Goal: Find contact information: Find contact information

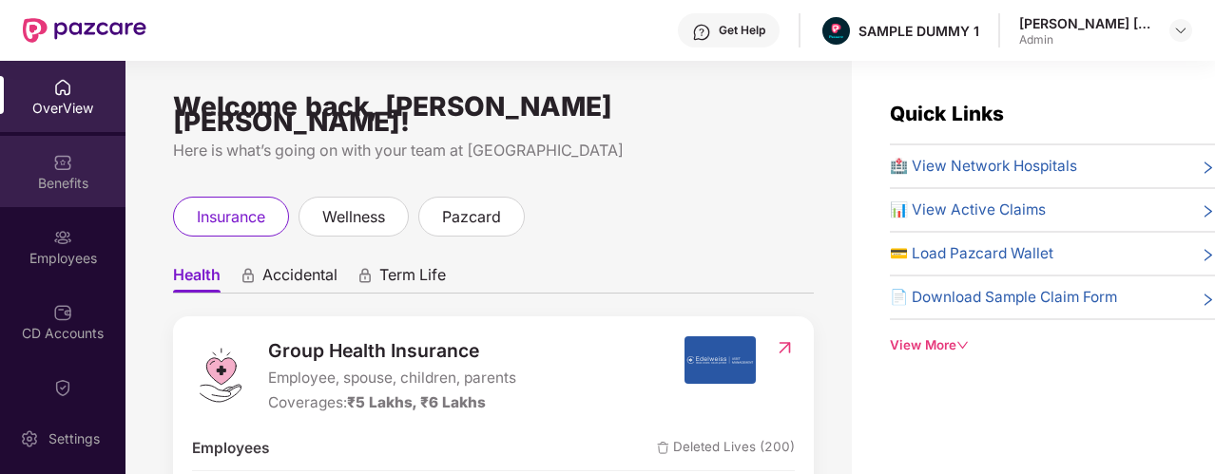
click at [69, 165] on div "Benefits" at bounding box center [62, 171] width 125 height 71
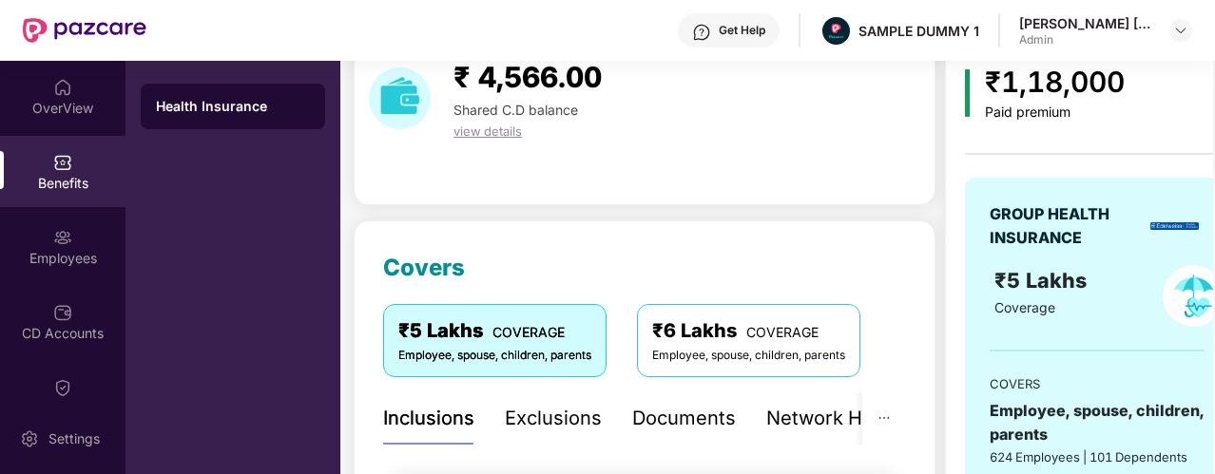
scroll to position [141, 0]
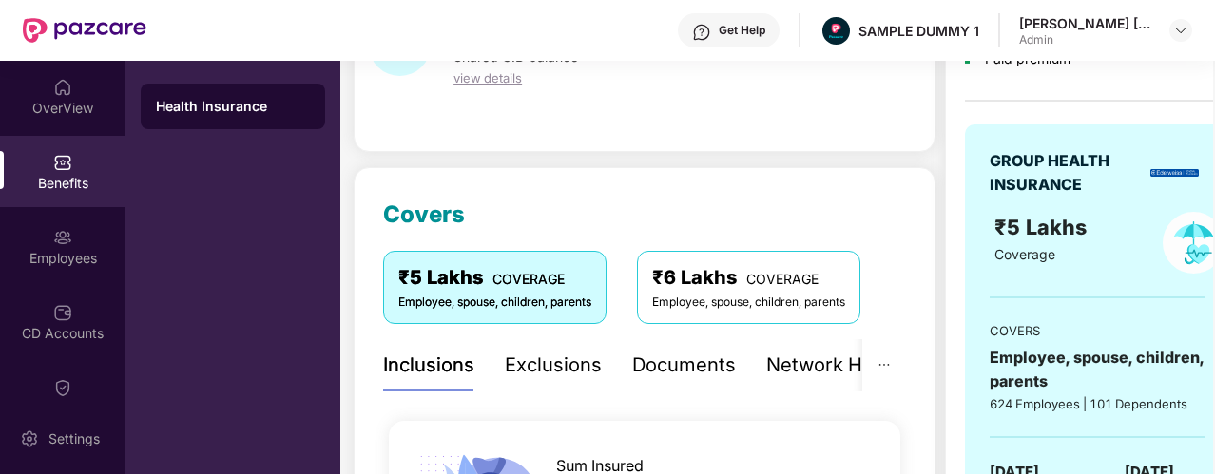
click at [579, 364] on div "Exclusions" at bounding box center [553, 365] width 97 height 29
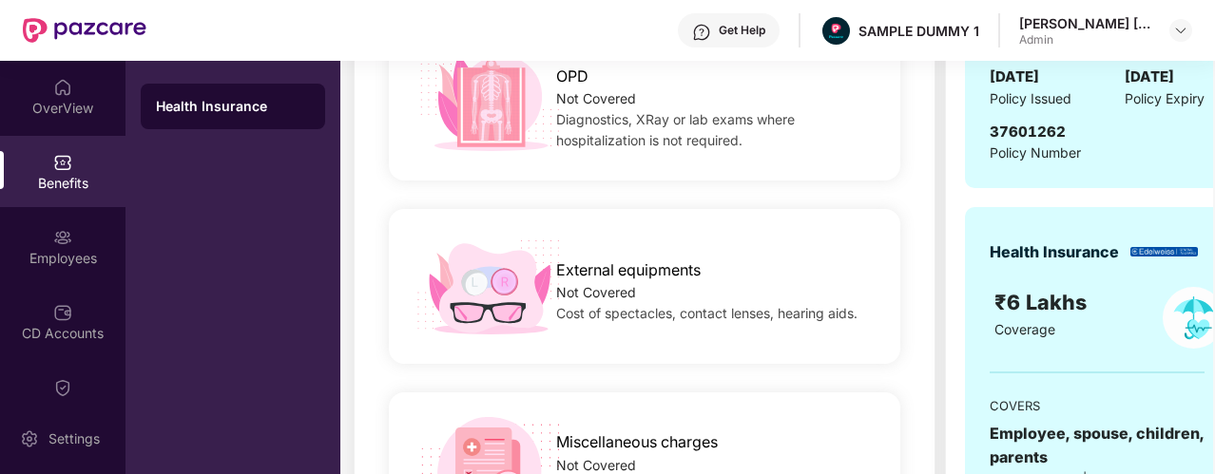
scroll to position [172, 0]
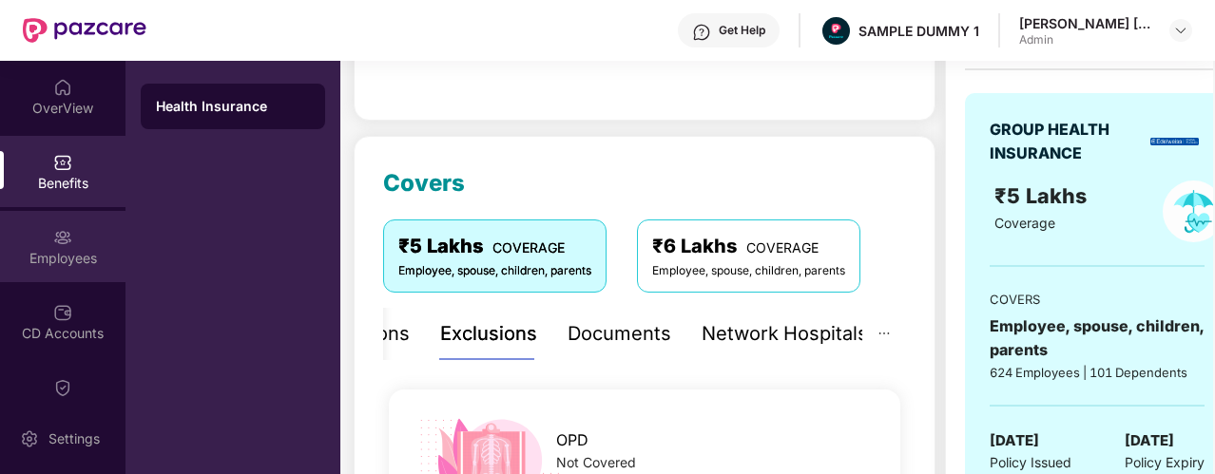
click at [106, 258] on div "Employees" at bounding box center [62, 258] width 125 height 19
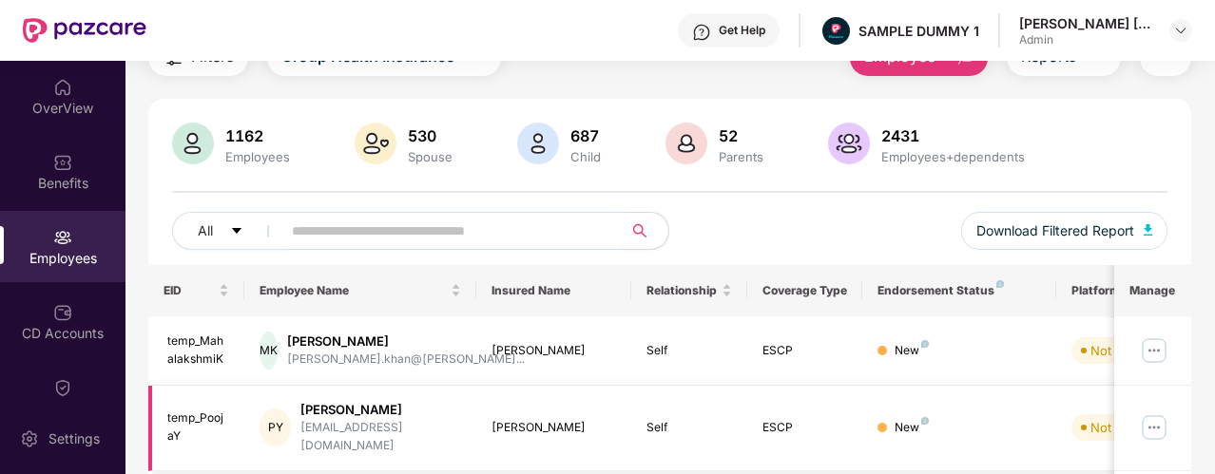
scroll to position [0, 0]
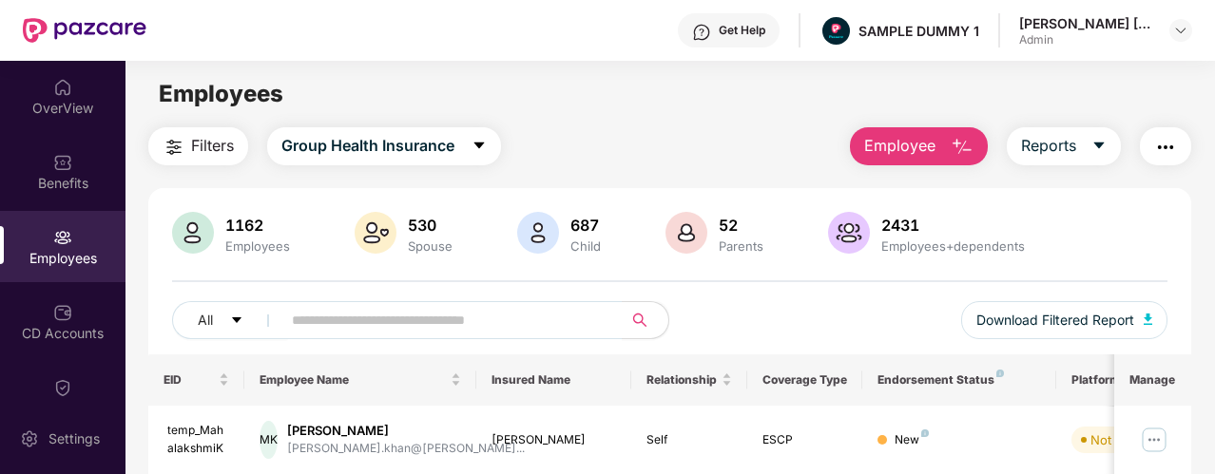
click at [877, 152] on span "Employee" at bounding box center [899, 146] width 71 height 24
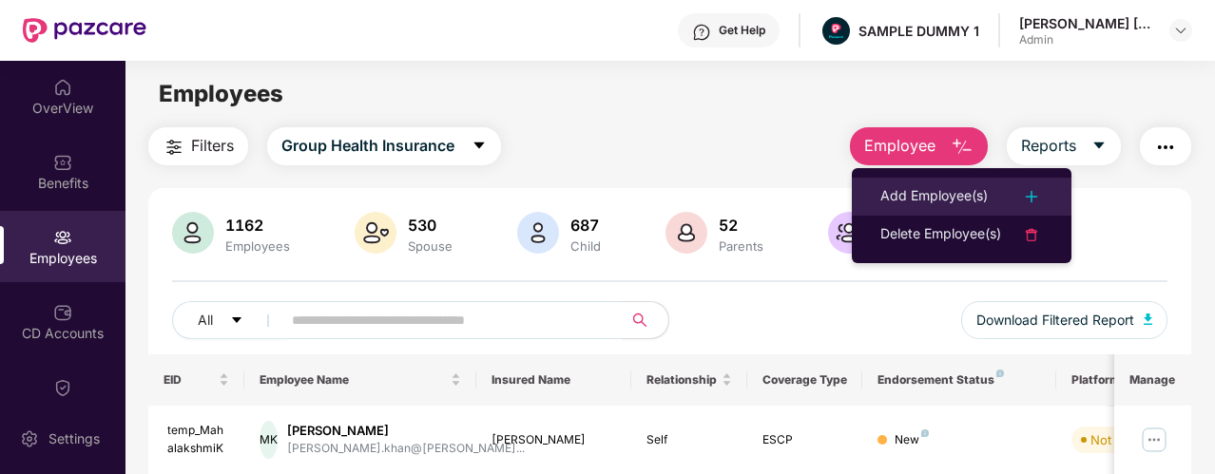
click at [875, 200] on li "Add Employee(s)" at bounding box center [962, 197] width 220 height 38
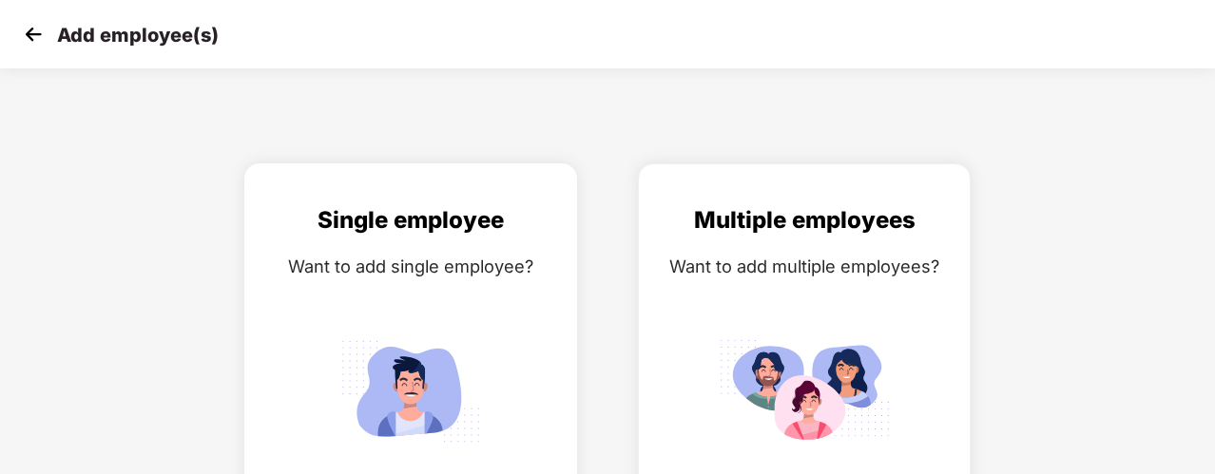
click at [509, 273] on div "Want to add single employee?" at bounding box center [410, 267] width 293 height 28
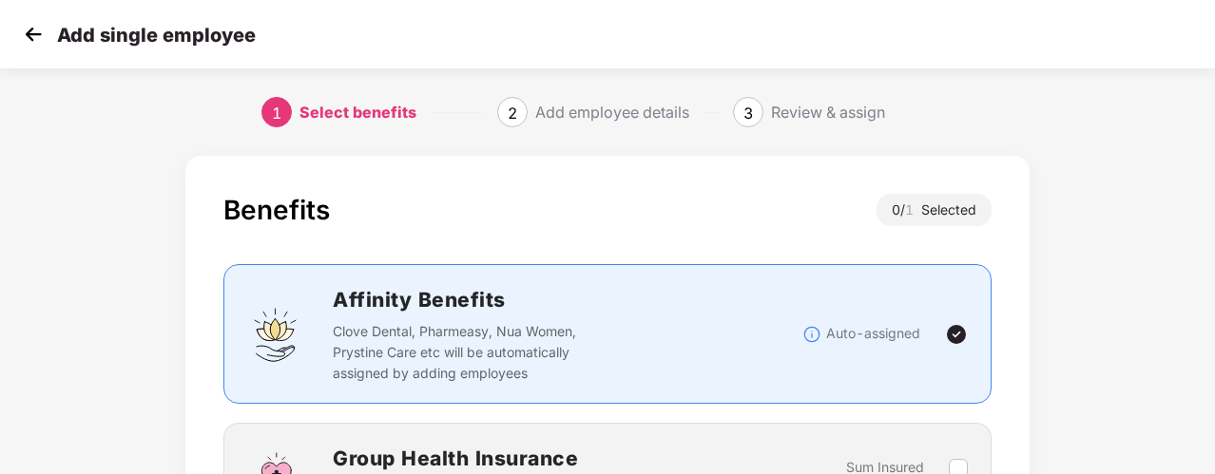
scroll to position [87, 0]
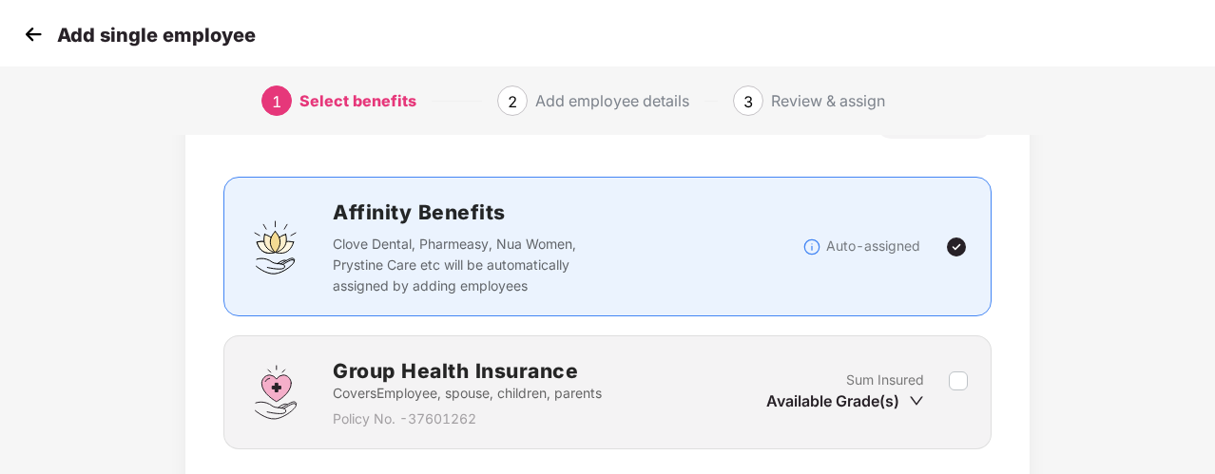
click at [956, 366] on div "Group Health Insurance Covers Employee, spouse, children, parents Policy No. - …" at bounding box center [607, 392] width 720 height 74
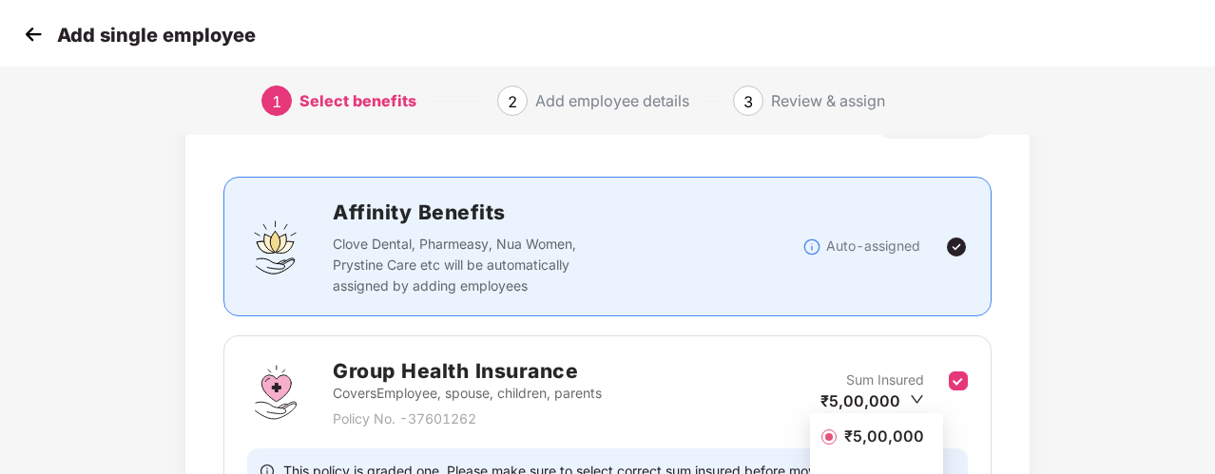
scroll to position [285, 0]
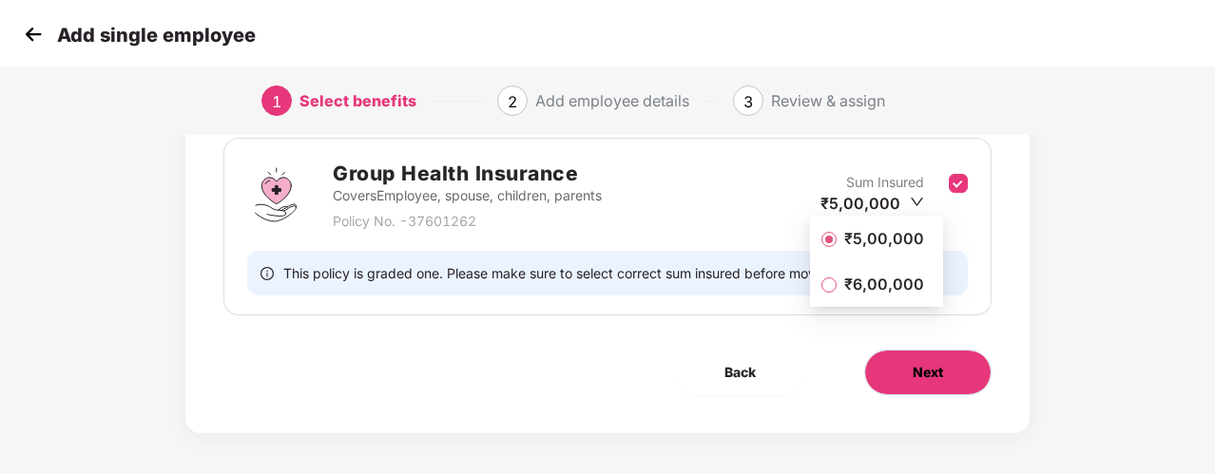
click at [952, 368] on button "Next" at bounding box center [927, 373] width 127 height 46
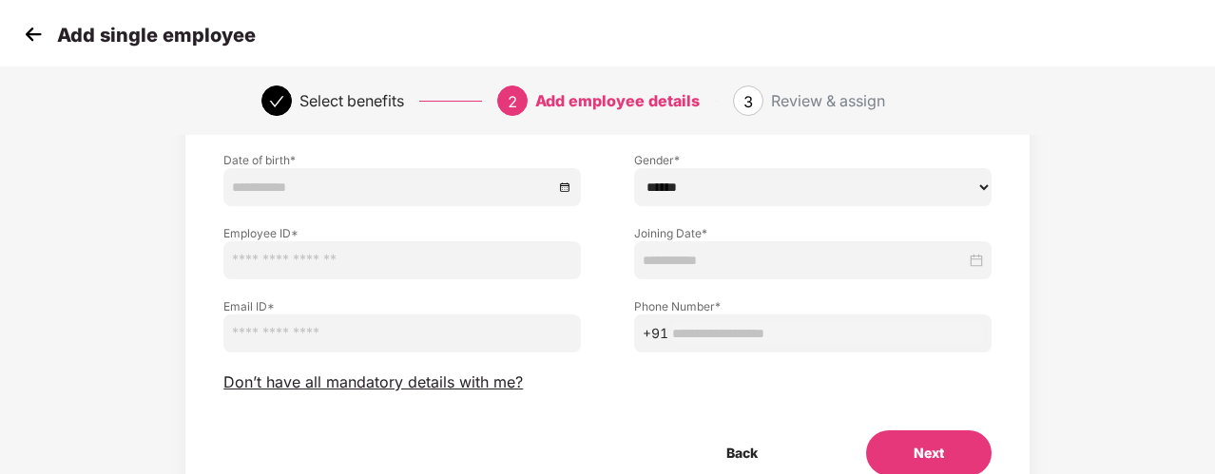
scroll to position [142, 0]
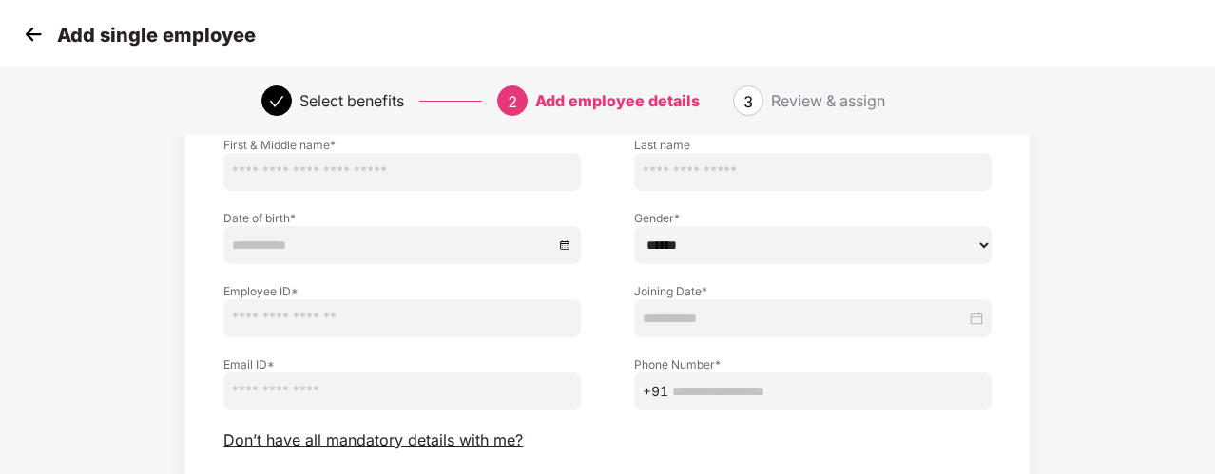
click at [29, 33] on img at bounding box center [33, 34] width 29 height 29
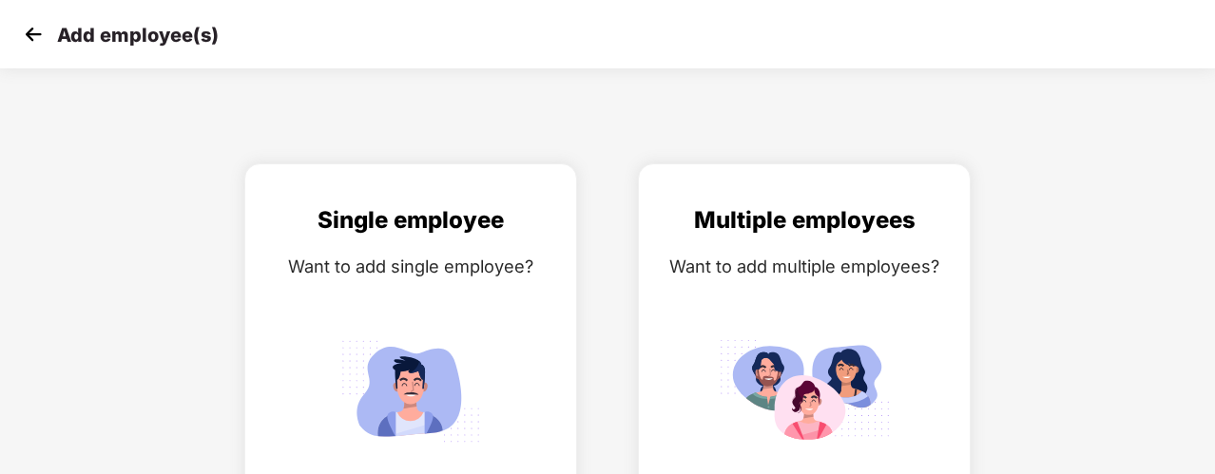
click at [37, 36] on img at bounding box center [33, 34] width 29 height 29
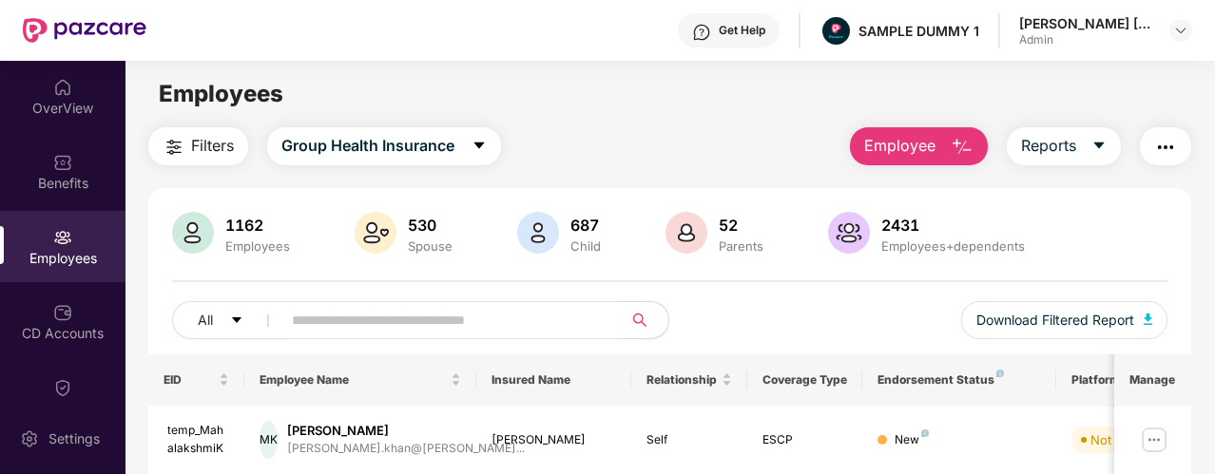
click at [1158, 161] on button "button" at bounding box center [1165, 146] width 51 height 38
click at [814, 128] on div "Filters Group Health Insurance Employee Reports" at bounding box center [669, 146] width 1043 height 38
click at [733, 43] on div "Get Help" at bounding box center [729, 30] width 102 height 34
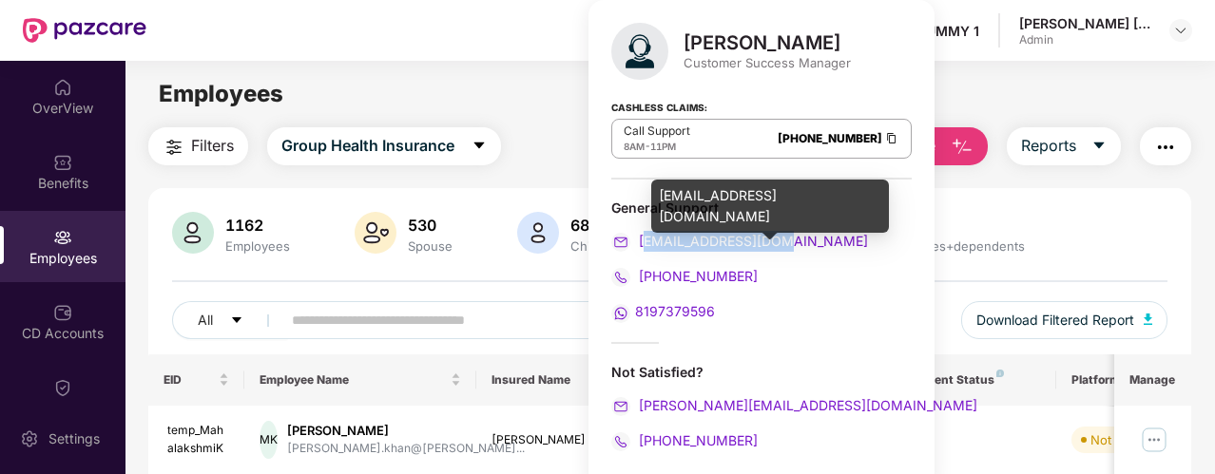
drag, startPoint x: 806, startPoint y: 240, endPoint x: 643, endPoint y: 242, distance: 162.5
click at [643, 242] on div "[EMAIL_ADDRESS][DOMAIN_NAME]" at bounding box center [761, 241] width 300 height 21
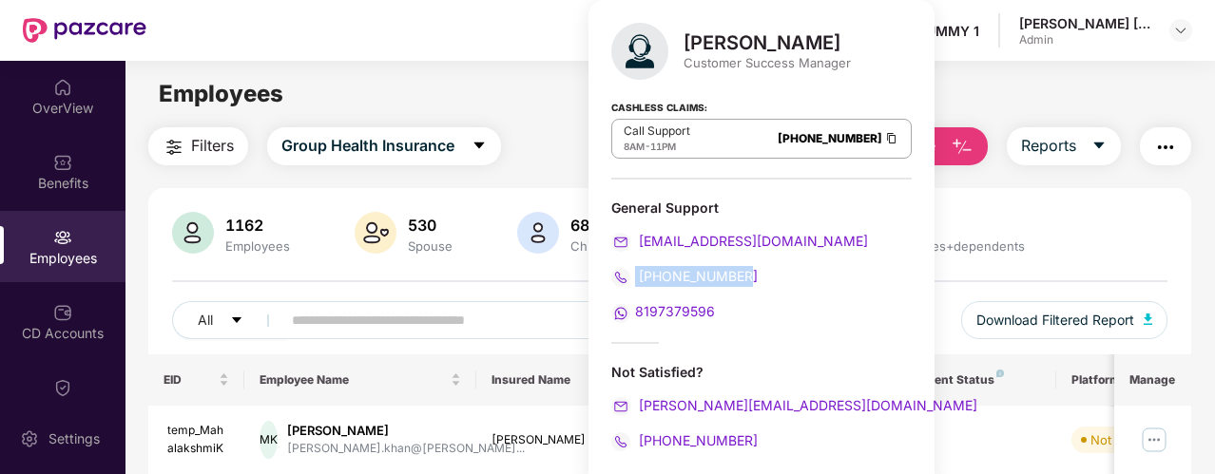
drag, startPoint x: 763, startPoint y: 283, endPoint x: 623, endPoint y: 285, distance: 139.7
click at [623, 285] on div "[PHONE_NUMBER]" at bounding box center [761, 276] width 300 height 21
drag, startPoint x: 721, startPoint y: 319, endPoint x: 635, endPoint y: 315, distance: 86.6
click at [635, 315] on div "8197379596" at bounding box center [761, 311] width 300 height 21
click at [770, 111] on div "Cashless Claims: Call Support 8AM - 11PM [PHONE_NUMBER]" at bounding box center [761, 132] width 300 height 95
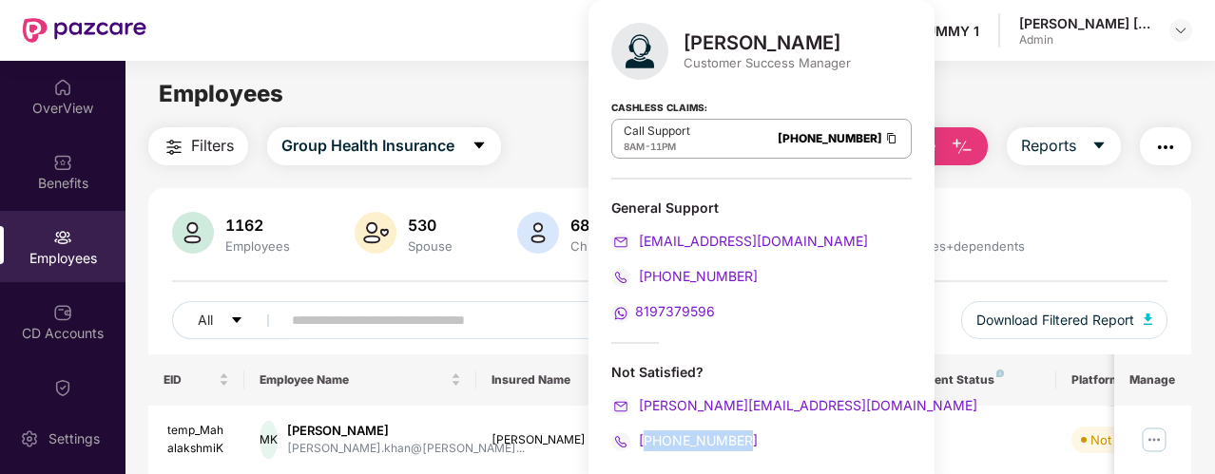
drag, startPoint x: 769, startPoint y: 425, endPoint x: 650, endPoint y: 444, distance: 120.3
click at [650, 444] on div "Not Satisfied? [PERSON_NAME][EMAIL_ADDRESS][DOMAIN_NAME] [PHONE_NUMBER]" at bounding box center [761, 407] width 300 height 88
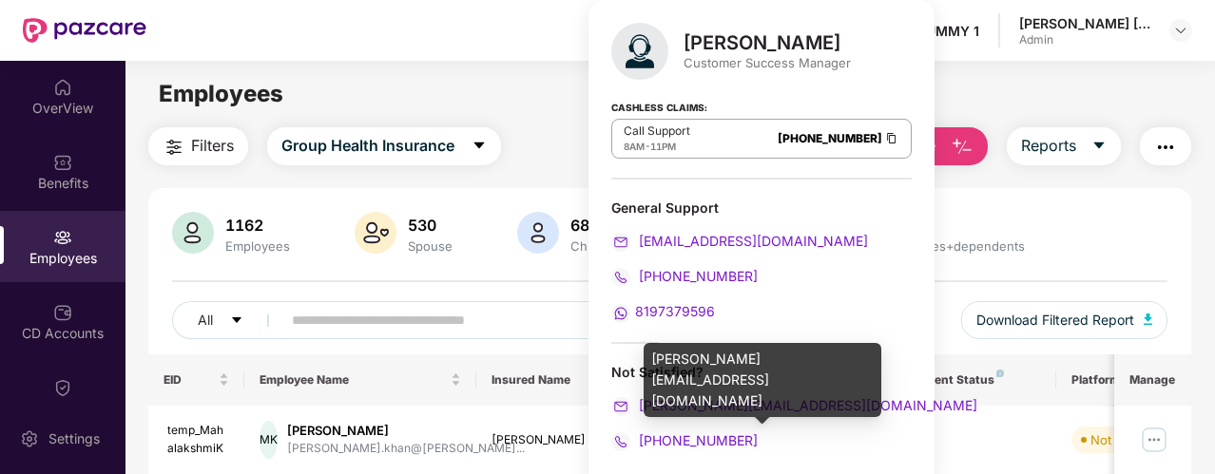
click at [810, 408] on div "[PERSON_NAME][EMAIL_ADDRESS][DOMAIN_NAME]" at bounding box center [761, 405] width 300 height 21
drag, startPoint x: 810, startPoint y: 408, endPoint x: 646, endPoint y: 398, distance: 163.7
click at [646, 398] on div "[PERSON_NAME][EMAIL_ADDRESS][DOMAIN_NAME]" at bounding box center [761, 405] width 300 height 21
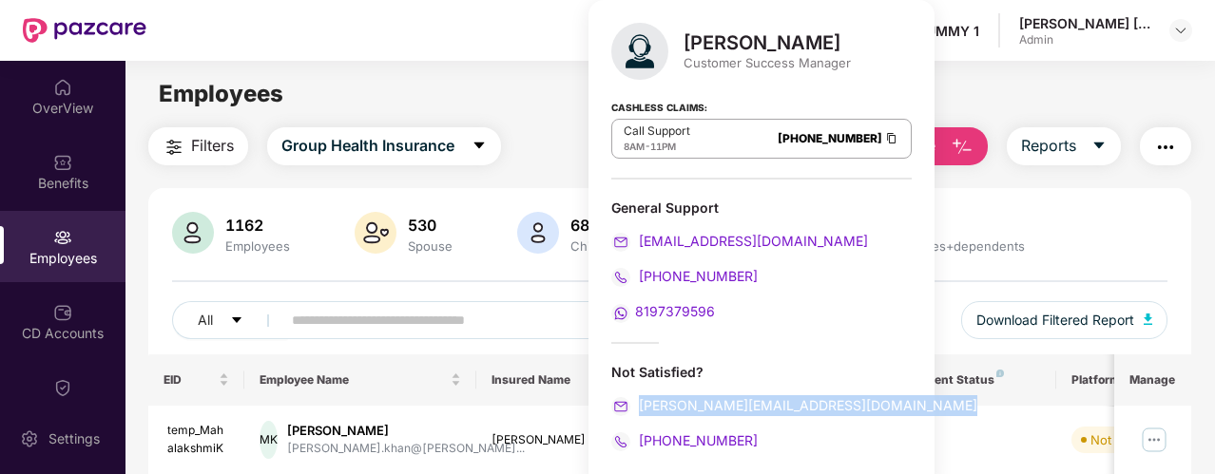
click at [895, 99] on div "Employees" at bounding box center [669, 94] width 1088 height 36
